Goal: Book appointment/travel/reservation

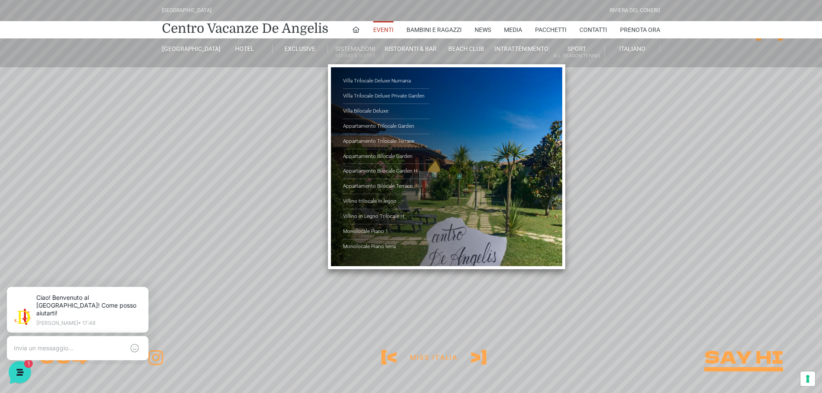
click at [351, 51] on link "Sistemazioni Rooms & Suites" at bounding box center [355, 53] width 55 height 16
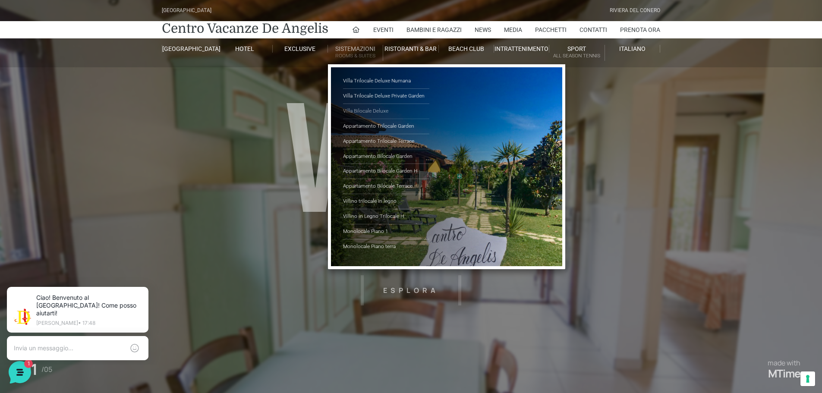
click at [367, 108] on link "Villa Bilocale Deluxe" at bounding box center [386, 111] width 86 height 15
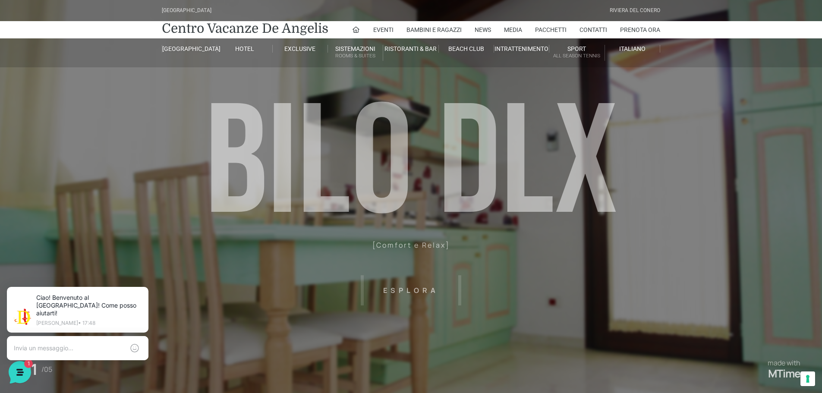
click at [406, 287] on header "Villaggio Hotel Resort Riviera Del Conero Centro Vacanze De Angelis Eventi Miss…" at bounding box center [411, 194] width 822 height 388
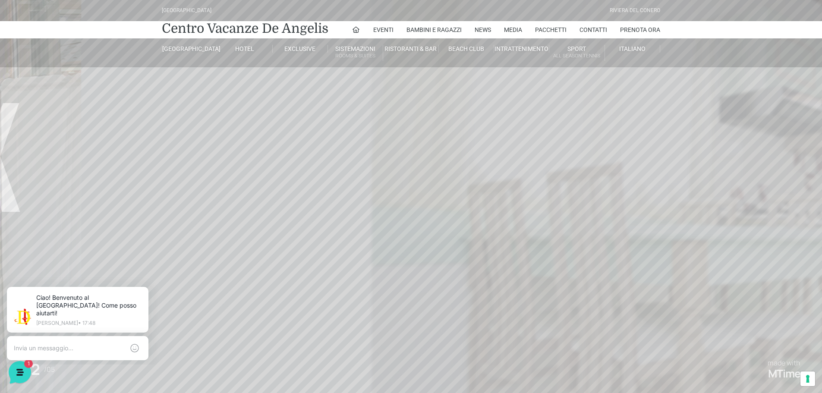
click at [413, 289] on header "Villaggio Hotel Resort Riviera Del Conero Centro Vacanze De Angelis Eventi Miss…" at bounding box center [411, 194] width 822 height 388
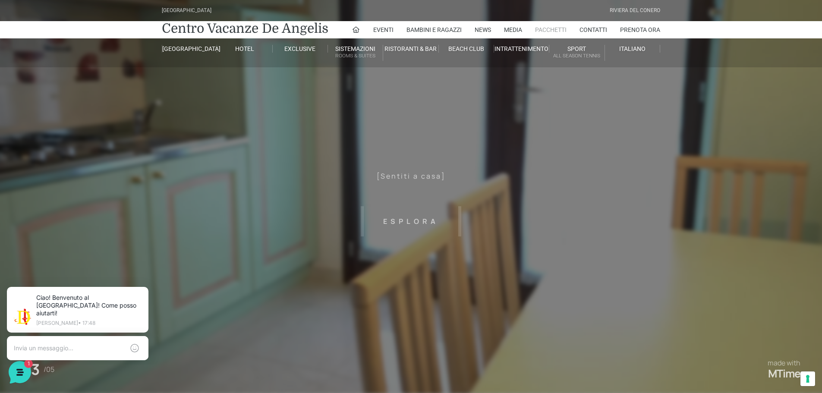
click at [547, 27] on link "Pacchetti" at bounding box center [551, 29] width 32 height 17
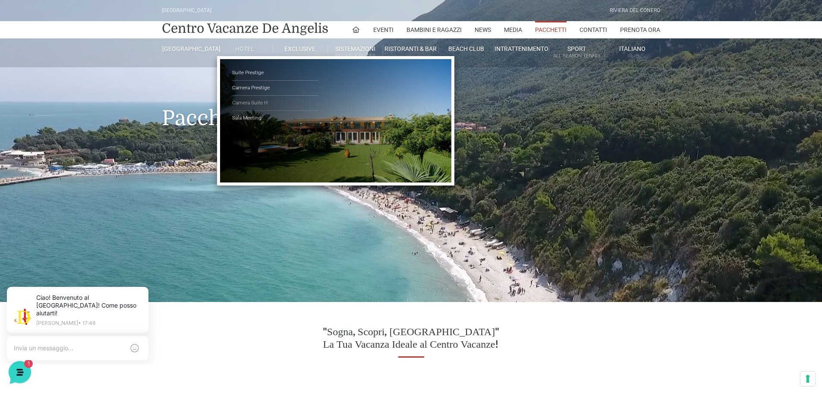
click at [250, 101] on link "Camera Suite H" at bounding box center [275, 103] width 86 height 15
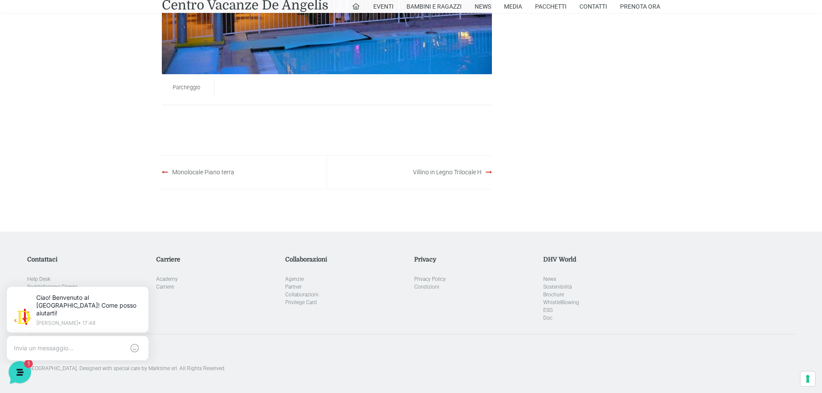
scroll to position [647, 0]
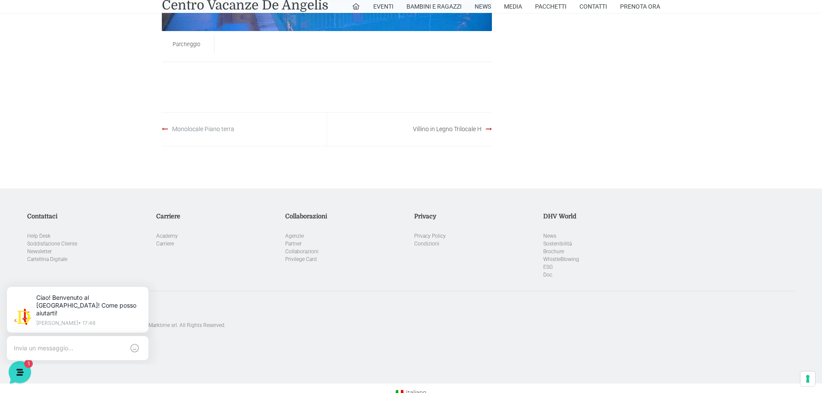
click at [200, 128] on link "Monolocale Piano terra" at bounding box center [203, 129] width 62 height 7
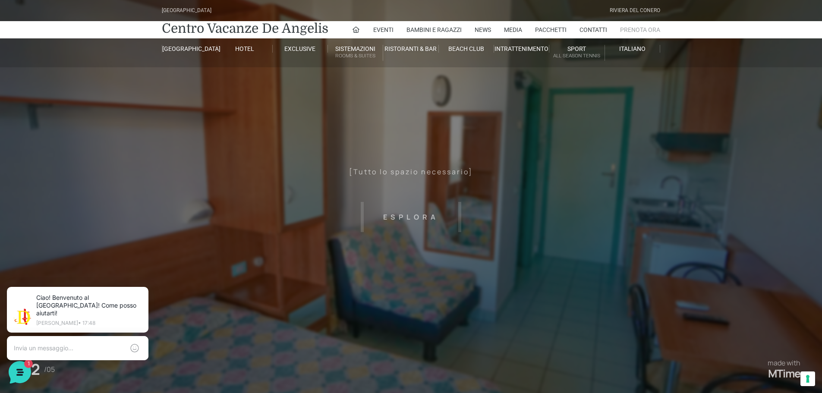
click at [640, 26] on link "Prenota Ora" at bounding box center [640, 29] width 40 height 17
